Goal: Transaction & Acquisition: Subscribe to service/newsletter

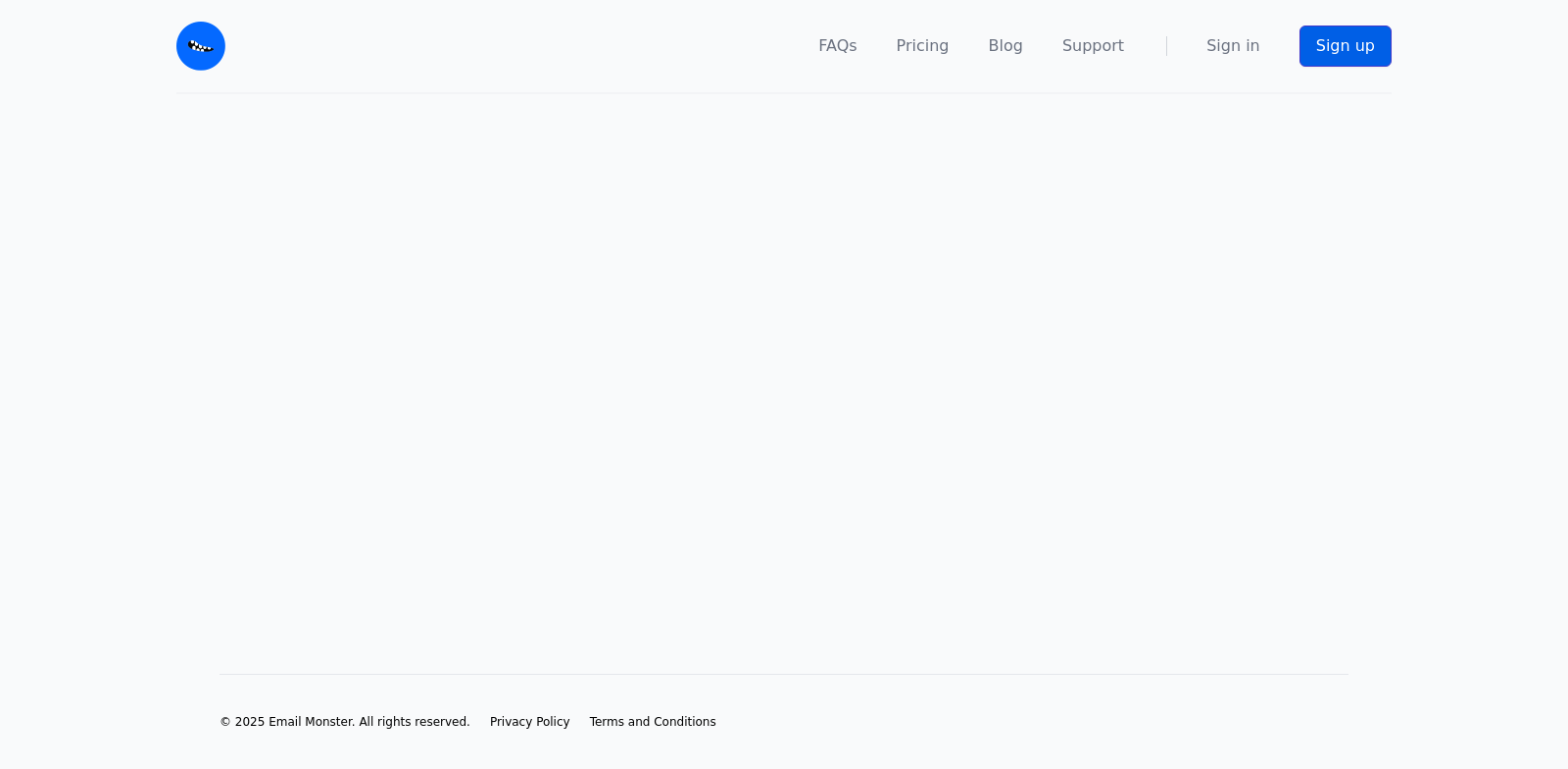
drag, startPoint x: 1342, startPoint y: 34, endPoint x: 1339, endPoint y: 56, distance: 22.2
click at [1342, 36] on link "Sign up" at bounding box center [1345, 46] width 92 height 41
click at [1313, 37] on link "Sign up" at bounding box center [1345, 46] width 92 height 41
click at [1171, 261] on main at bounding box center [784, 352] width 1568 height 516
